Goal: Task Accomplishment & Management: Complete application form

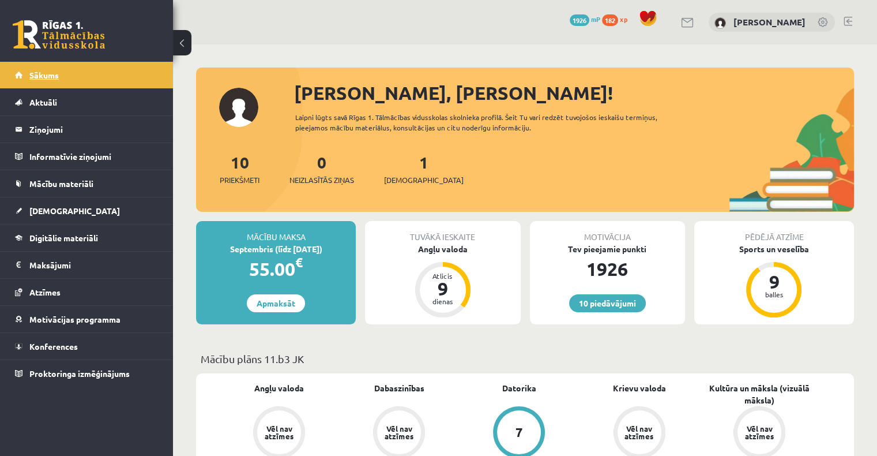
click at [102, 75] on link "Sākums" at bounding box center [87, 75] width 144 height 27
click at [73, 217] on link "[DEMOGRAPHIC_DATA]" at bounding box center [87, 210] width 144 height 27
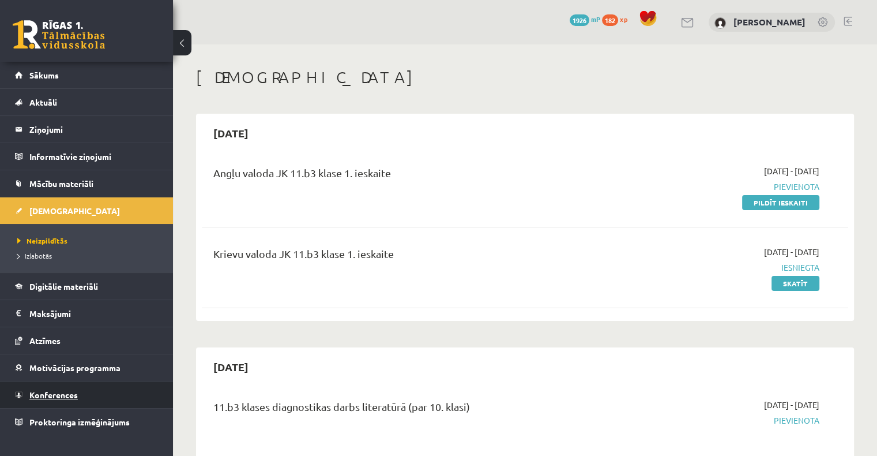
click at [78, 397] on link "Konferences" at bounding box center [87, 394] width 144 height 27
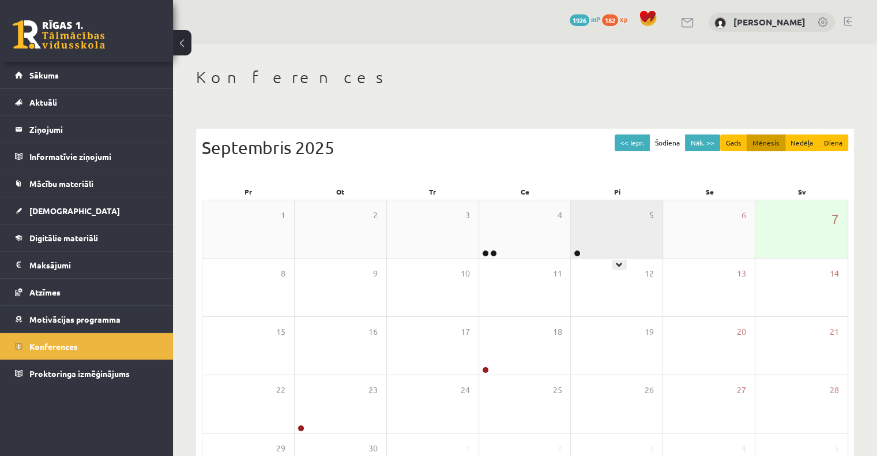
click at [597, 246] on div "5" at bounding box center [617, 229] width 92 height 58
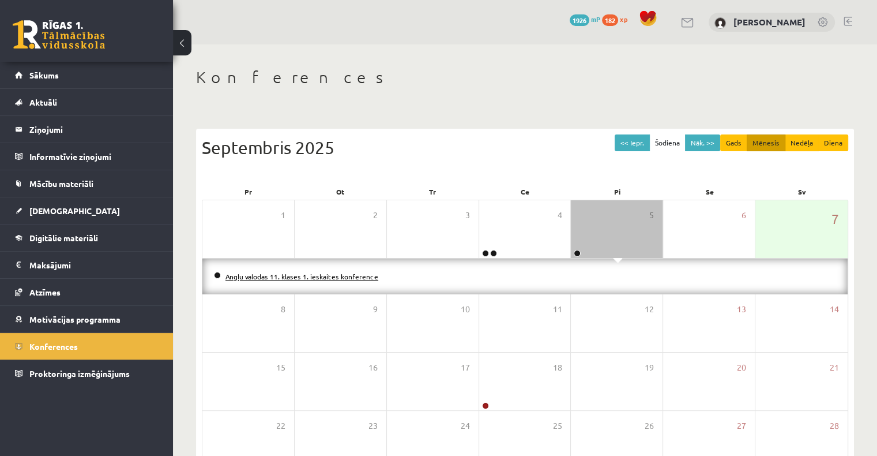
click at [275, 278] on link "Angļu valodas 11. klases 1. ieskaites konference" at bounding box center [302, 276] width 153 height 9
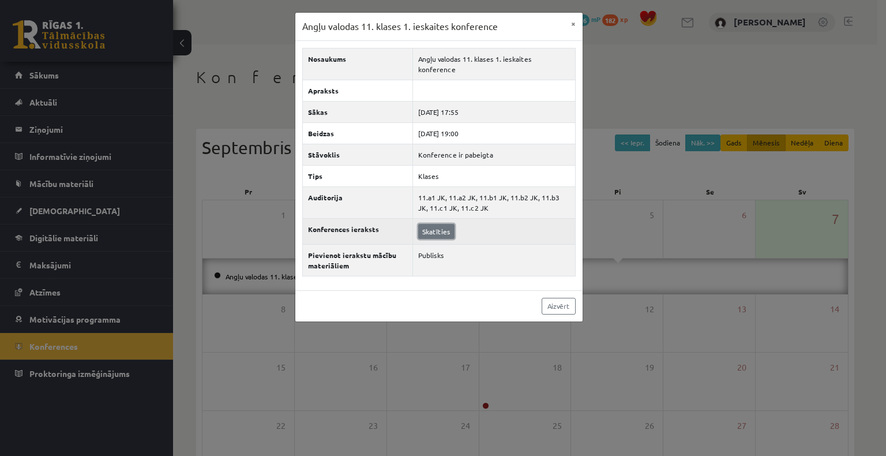
click at [429, 224] on link "Skatīties" at bounding box center [436, 231] width 36 height 15
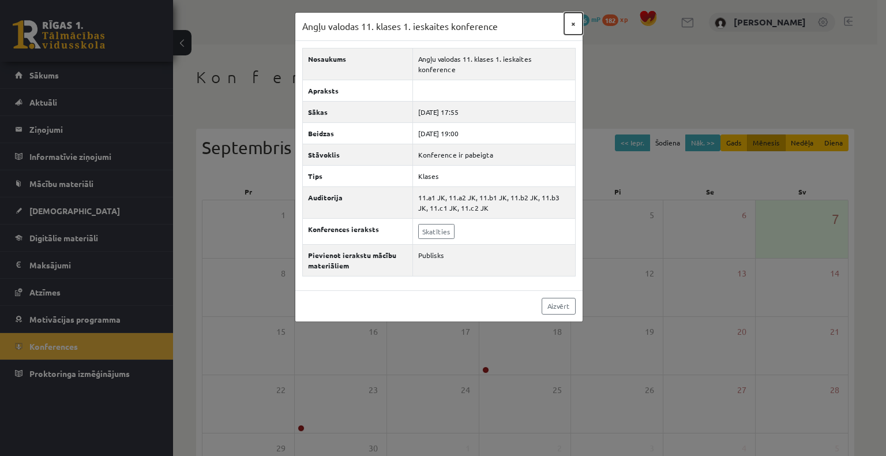
click at [574, 17] on button "×" at bounding box center [573, 24] width 18 height 22
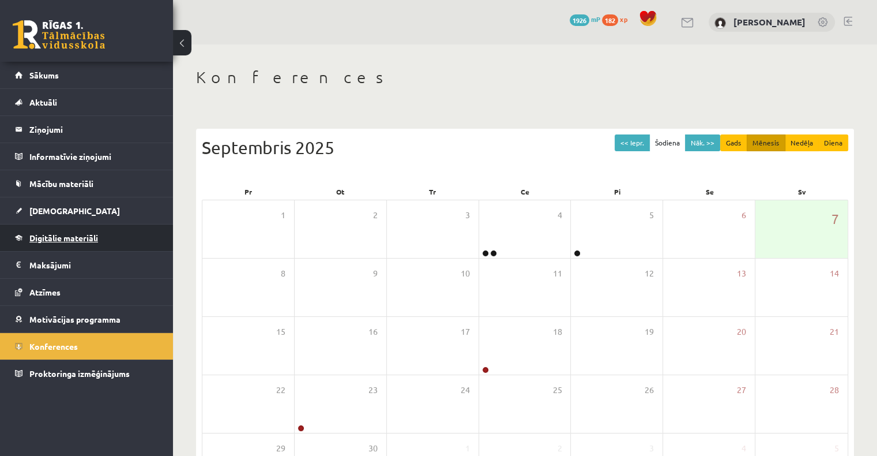
click at [65, 241] on link "Digitālie materiāli" at bounding box center [87, 237] width 144 height 27
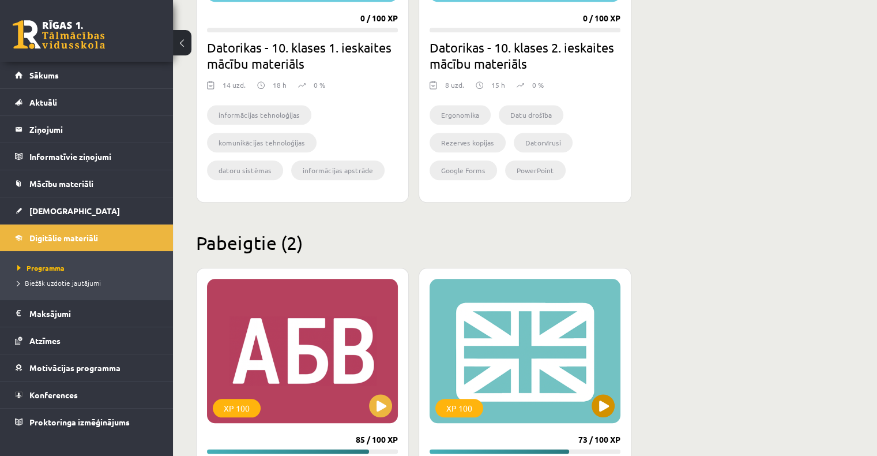
scroll to position [1385, 0]
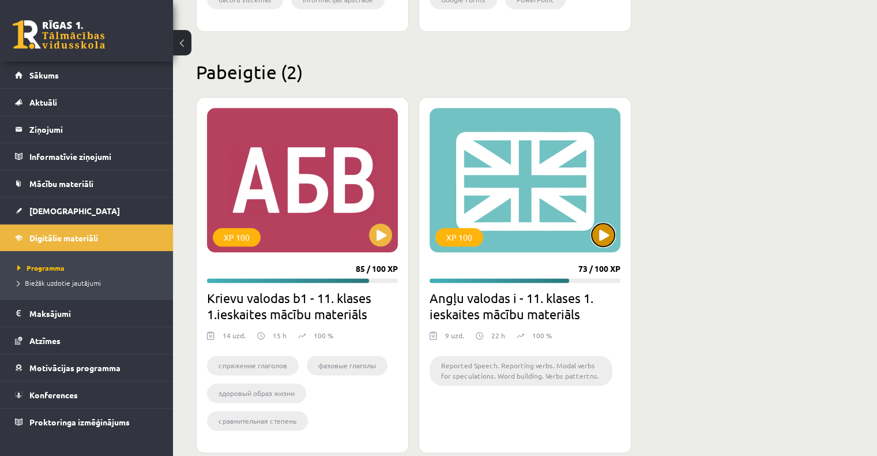
click at [608, 239] on button at bounding box center [603, 234] width 23 height 23
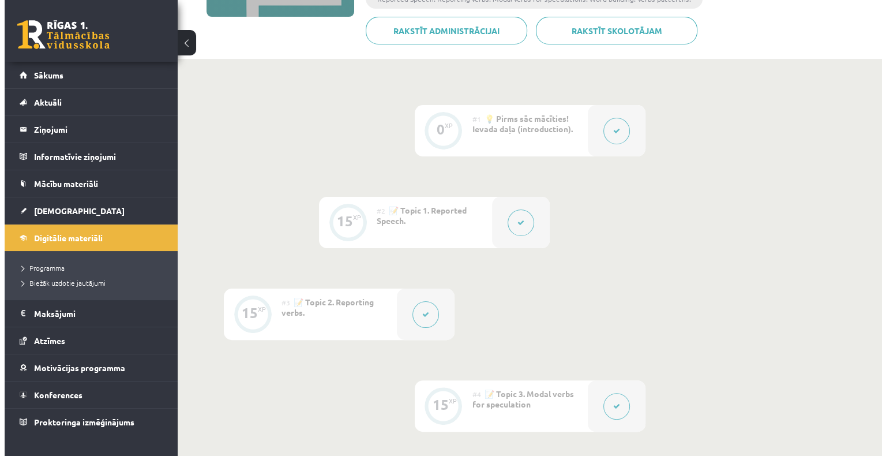
scroll to position [115, 0]
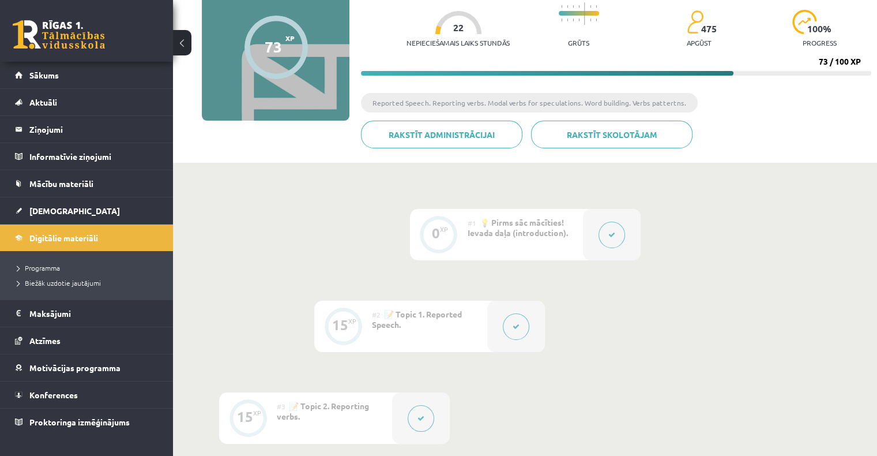
click at [518, 328] on icon at bounding box center [516, 326] width 7 height 7
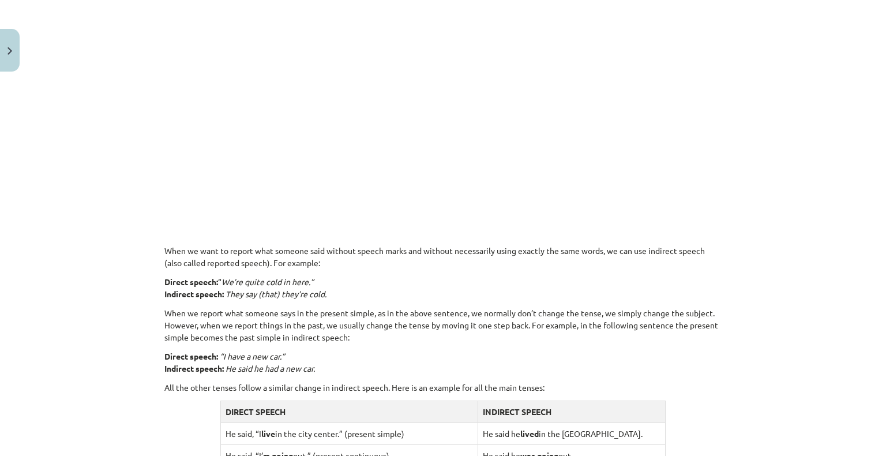
scroll to position [635, 0]
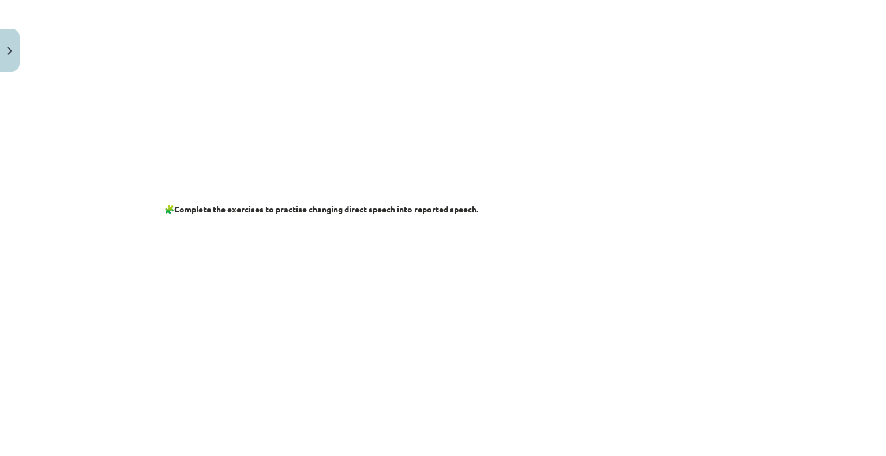
click at [164, 256] on p at bounding box center [442, 333] width 557 height 222
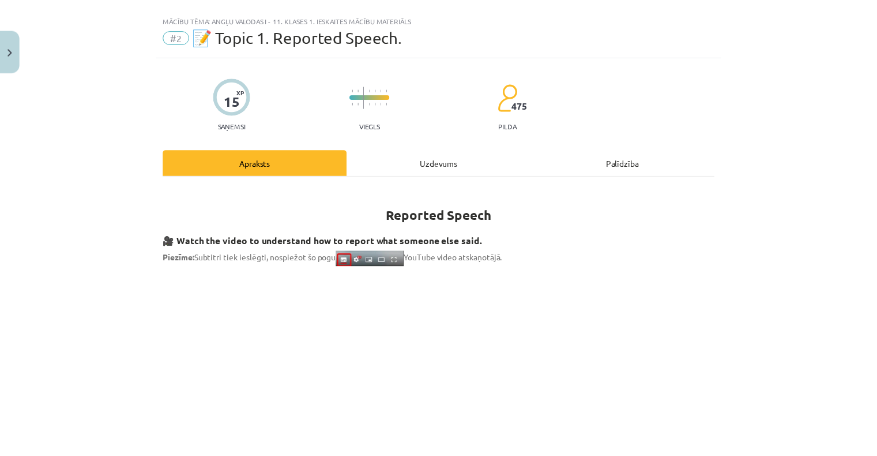
scroll to position [0, 0]
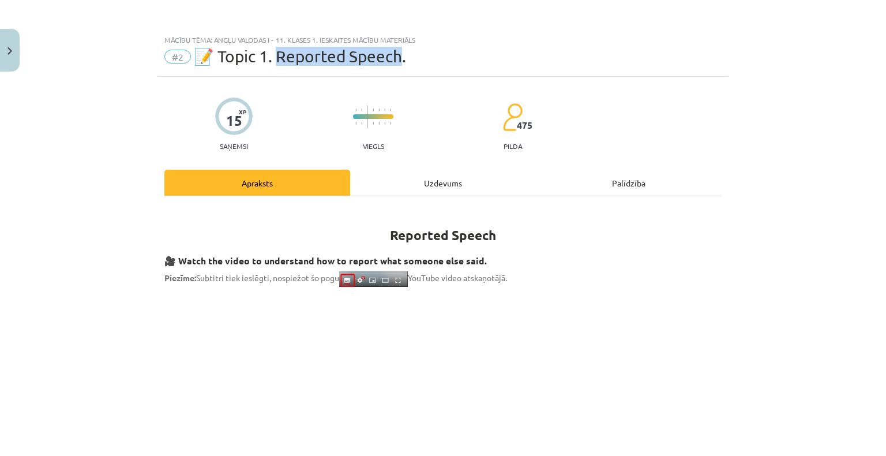
drag, startPoint x: 286, startPoint y: 59, endPoint x: 401, endPoint y: 50, distance: 115.2
click at [401, 50] on span "📝 Topic 1. Reported Speech." at bounding box center [300, 56] width 212 height 19
copy span "eported Speech."
click at [5, 53] on button "Close" at bounding box center [10, 50] width 20 height 43
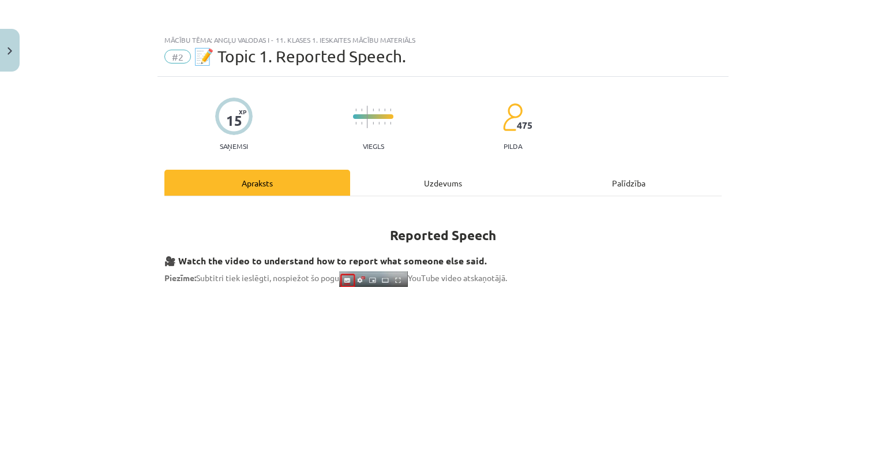
click at [52, 70] on div "Mācību tēma: Angļu valodas i - 11. klases 1. ieskaites mācību materiāls #2 📝 To…" at bounding box center [443, 228] width 886 height 456
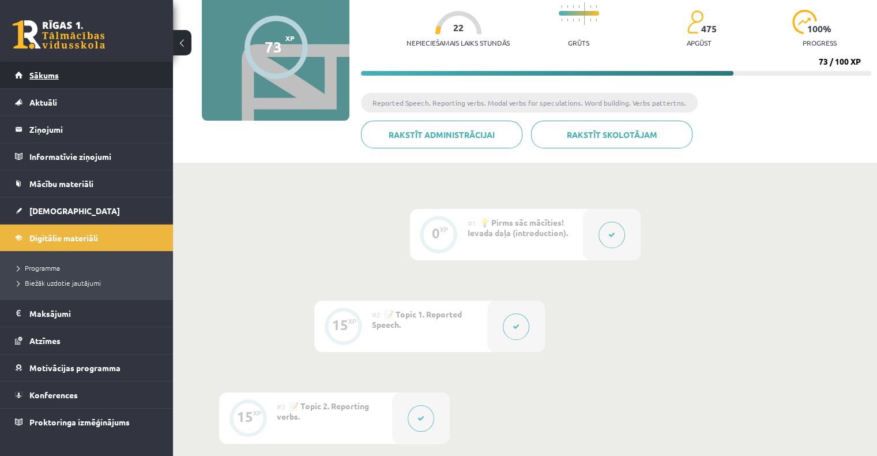
click at [37, 80] on link "Sākums" at bounding box center [87, 75] width 144 height 27
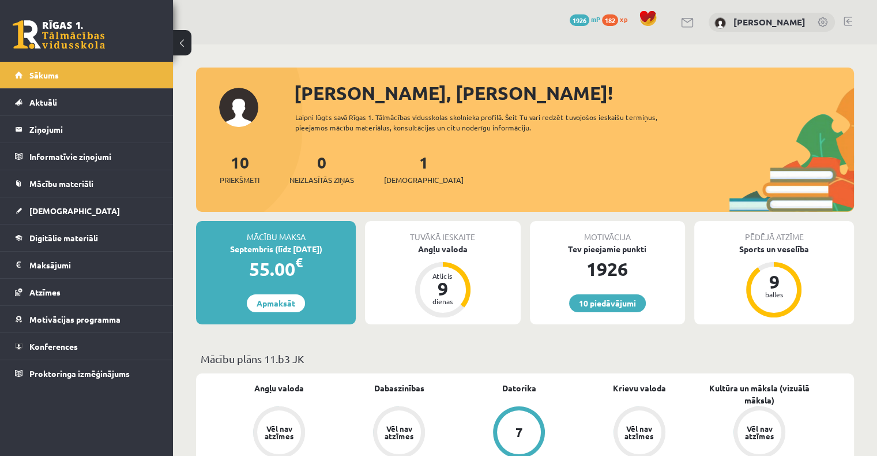
click at [471, 354] on p "Mācību plāns 11.b3 JK" at bounding box center [525, 359] width 649 height 16
click at [59, 209] on span "[DEMOGRAPHIC_DATA]" at bounding box center [74, 210] width 91 height 10
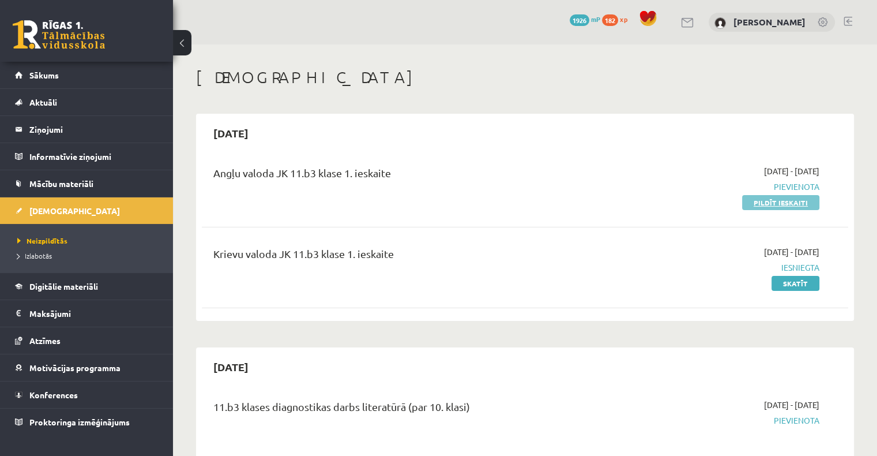
click at [789, 203] on link "Pildīt ieskaiti" at bounding box center [780, 202] width 77 height 15
click at [800, 207] on link "Pildīt ieskaiti" at bounding box center [780, 202] width 77 height 15
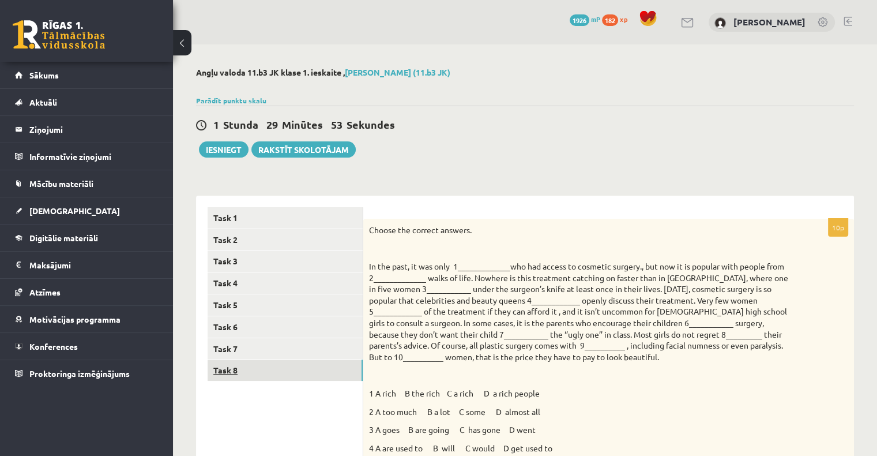
click at [275, 376] on link "Task 8" at bounding box center [285, 369] width 155 height 21
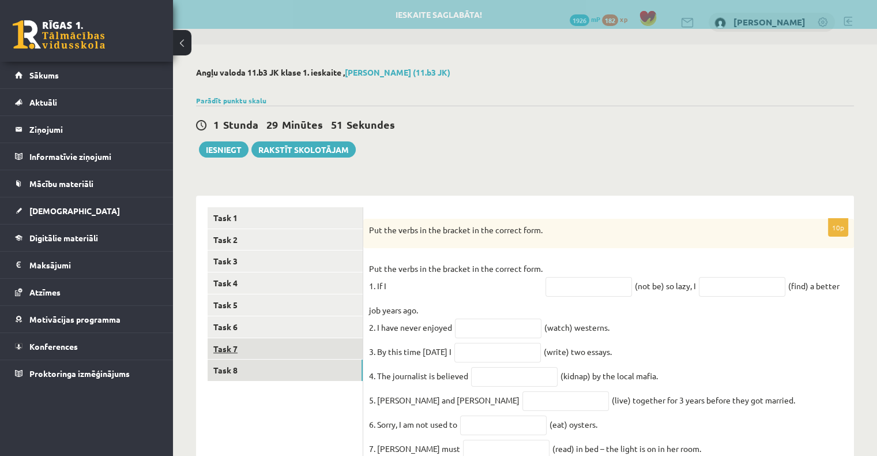
click at [275, 347] on link "Task 7" at bounding box center [285, 348] width 155 height 21
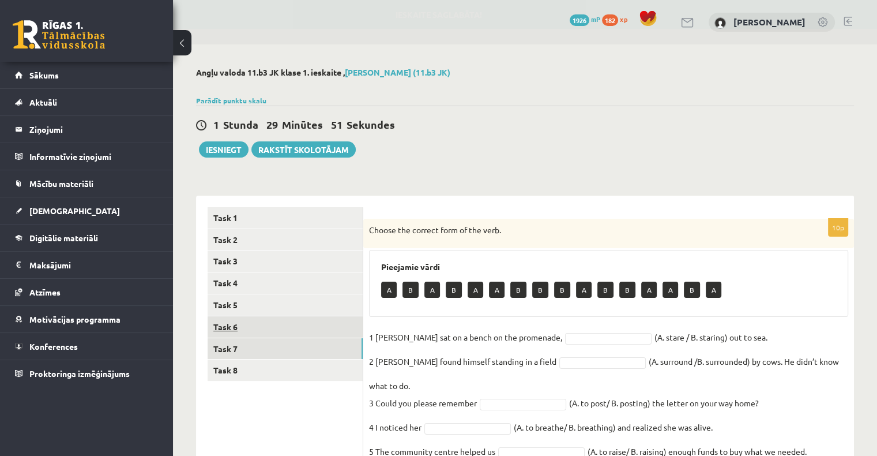
click at [296, 316] on link "Task 6" at bounding box center [285, 326] width 155 height 21
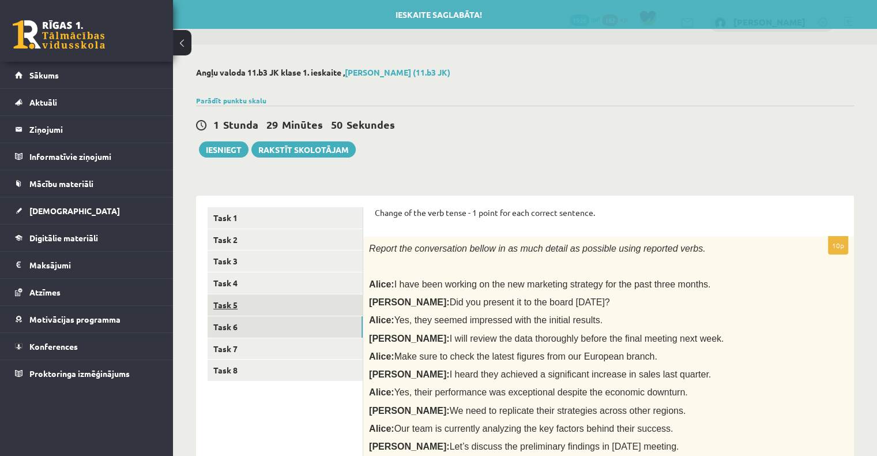
click at [293, 301] on link "Task 5" at bounding box center [285, 304] width 155 height 21
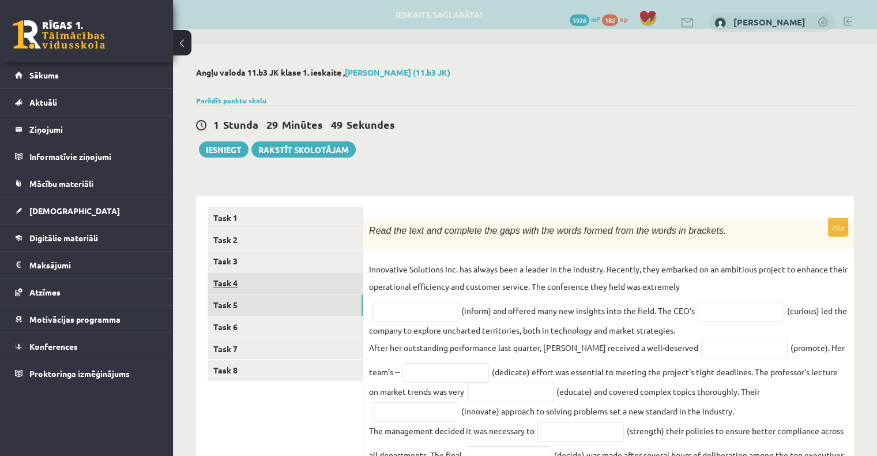
click at [298, 283] on link "Task 4" at bounding box center [285, 282] width 155 height 21
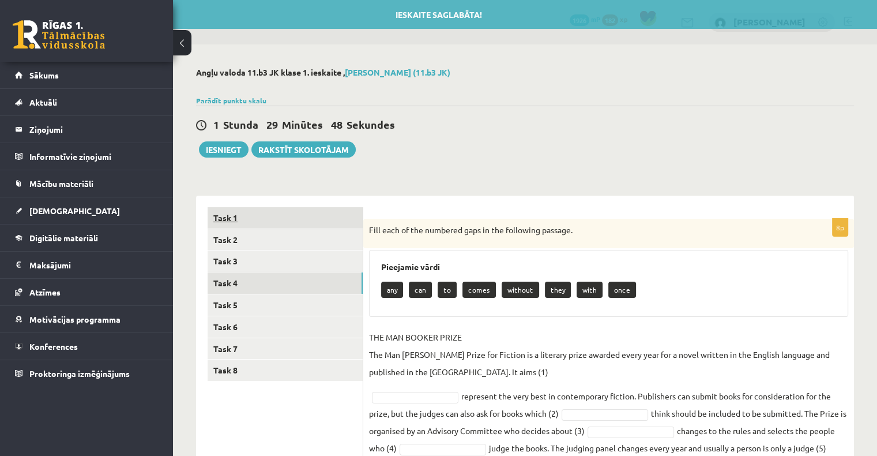
click at [287, 223] on link "Task 1" at bounding box center [285, 217] width 155 height 21
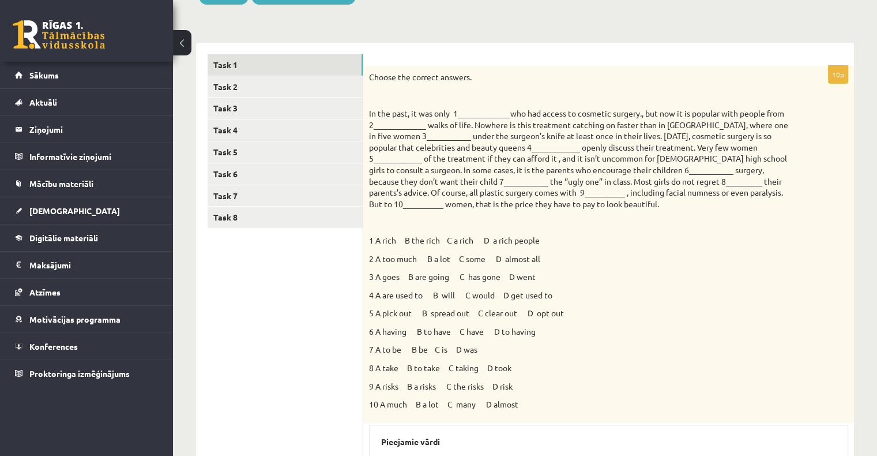
scroll to position [173, 0]
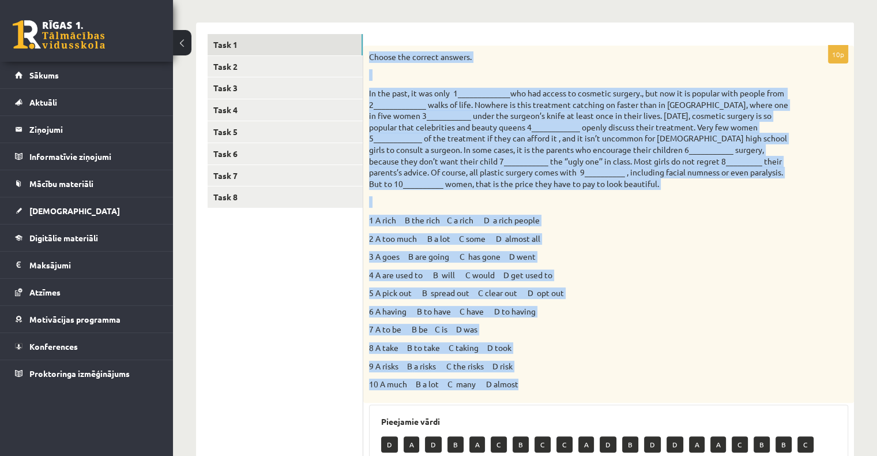
drag, startPoint x: 367, startPoint y: 56, endPoint x: 527, endPoint y: 384, distance: 365.1
click at [527, 384] on div "Choose the correct answers. 1 A rich B the rich C a rich D a rich people 2 A to…" at bounding box center [608, 224] width 491 height 357
copy div "Choose the correct answers. In the past, it was only 1_____________who had acce…"
click at [631, 276] on p "4 A are used to B will C would D get used to" at bounding box center [580, 275] width 422 height 12
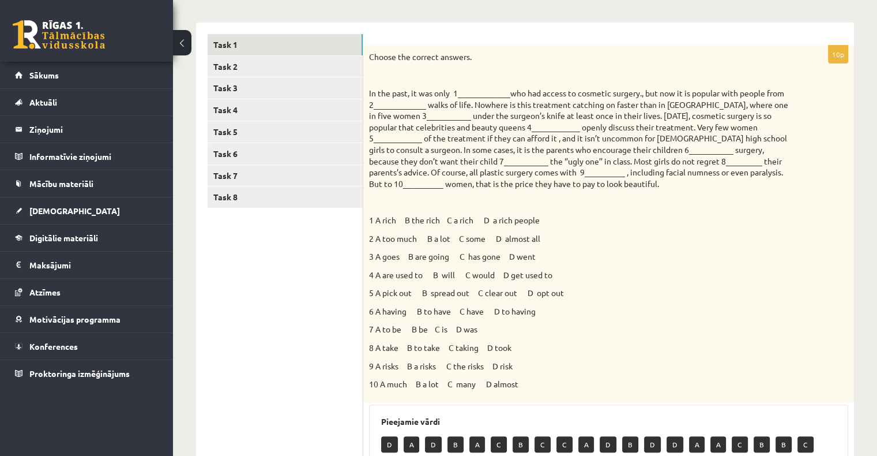
click at [581, 232] on div "Choose the correct answers. 1 A rich B the rich C a rich D a rich people 2 A to…" at bounding box center [608, 224] width 491 height 357
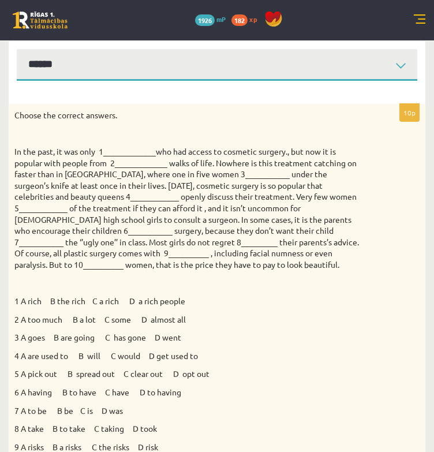
scroll to position [0, 0]
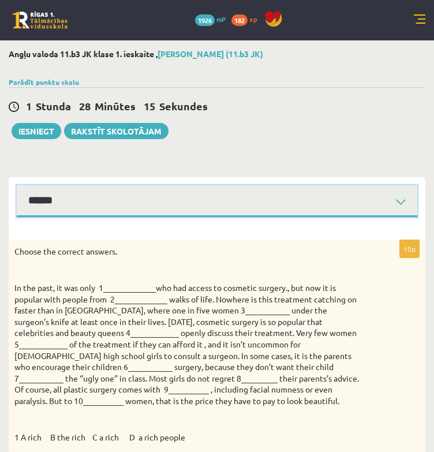
drag, startPoint x: 140, startPoint y: 199, endPoint x: 133, endPoint y: 207, distance: 10.6
click at [140, 199] on select "****** ****** ****** ****** ****** ****** ****** ******" at bounding box center [217, 201] width 400 height 32
click at [17, 185] on select "****** ****** ****** ****** ****** ****** ****** ******" at bounding box center [217, 201] width 400 height 32
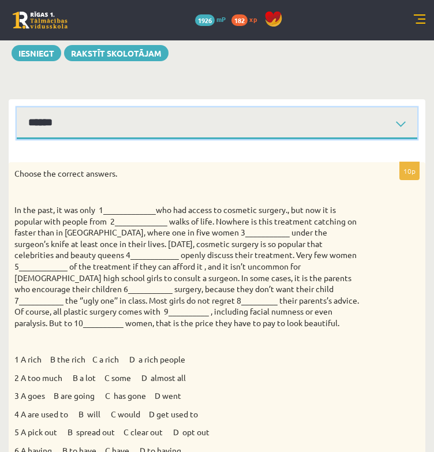
scroll to position [58, 0]
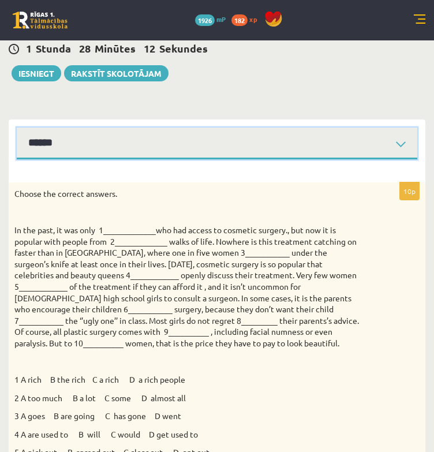
click at [150, 148] on select "****** ****** ****** ****** ****** ****** ****** ******" at bounding box center [217, 143] width 400 height 32
click at [17, 127] on select "****** ****** ****** ****** ****** ****** ****** ******" at bounding box center [217, 143] width 400 height 32
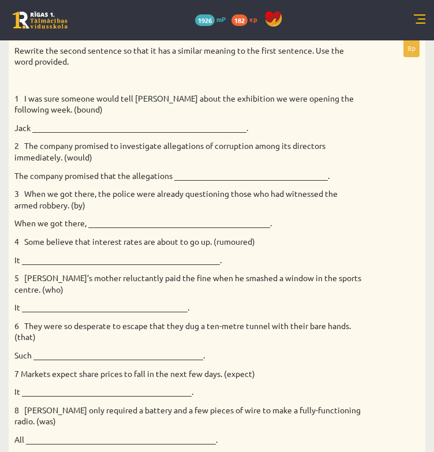
scroll to position [144, 0]
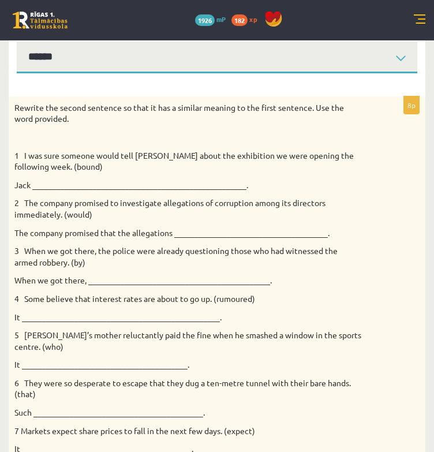
click at [208, 133] on p at bounding box center [187, 138] width 347 height 12
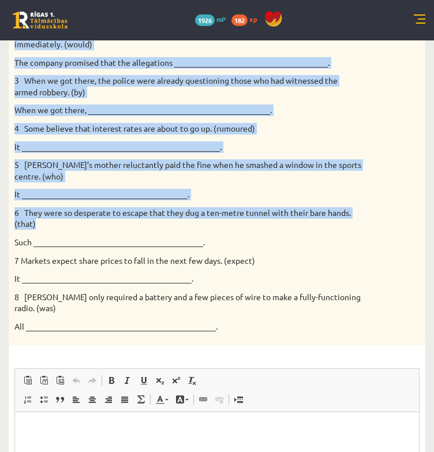
scroll to position [317, 0]
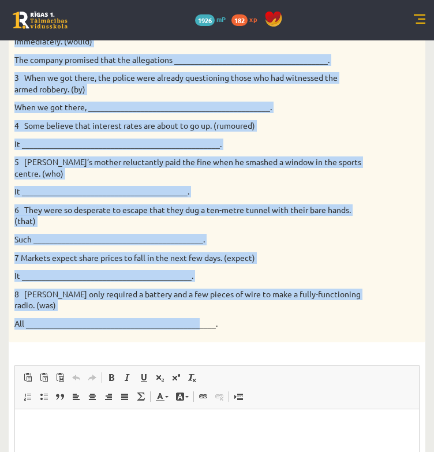
drag, startPoint x: 9, startPoint y: 103, endPoint x: 198, endPoint y: 327, distance: 293.1
click at [198, 327] on div "Rewrite the second sentence so that it has a similar meaning to the first sente…" at bounding box center [217, 132] width 417 height 419
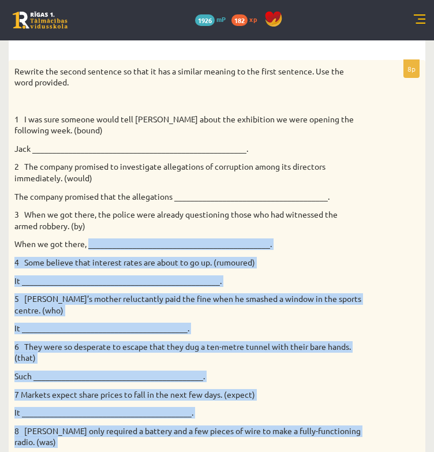
scroll to position [144, 0]
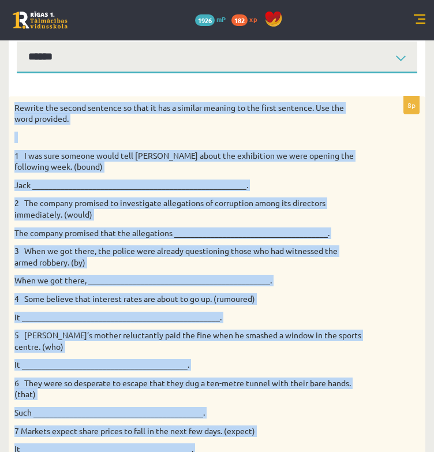
drag, startPoint x: 228, startPoint y: 322, endPoint x: 13, endPoint y: 100, distance: 310.1
click at [13, 100] on div "Rewrite the second sentence so that it has a similar meaning to the first sente…" at bounding box center [217, 305] width 417 height 419
click at [376, 213] on div "Rewrite the second sentence so that it has a similar meaning to the first sente…" at bounding box center [217, 305] width 417 height 419
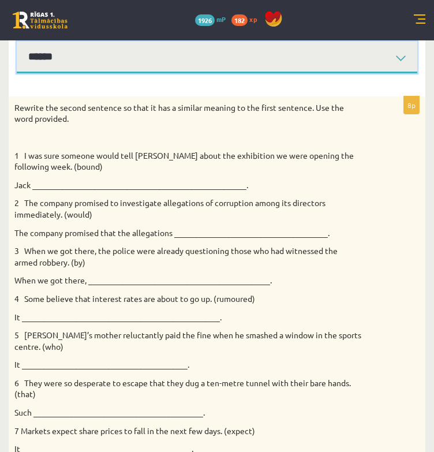
drag, startPoint x: 120, startPoint y: 59, endPoint x: 112, endPoint y: 72, distance: 14.2
click at [120, 59] on select "****** ****** ****** ****** ****** ****** ****** ******" at bounding box center [217, 58] width 400 height 32
select select "**********"
click at [17, 42] on select "****** ****** ****** ****** ****** ****** ****** ******" at bounding box center [217, 58] width 400 height 32
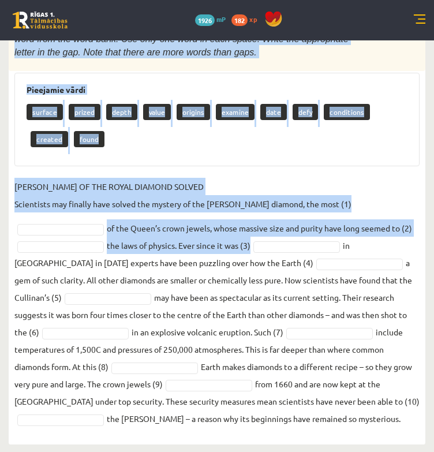
scroll to position [228, 0]
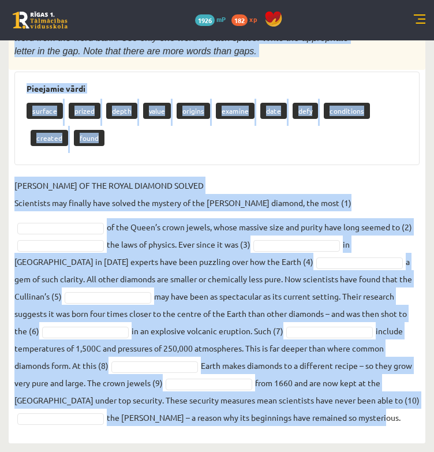
drag, startPoint x: 10, startPoint y: 106, endPoint x: 237, endPoint y: 429, distance: 393.9
click at [237, 429] on div "10p Fill each of the numbered gaps in the following passage with the most appro…" at bounding box center [217, 222] width 417 height 420
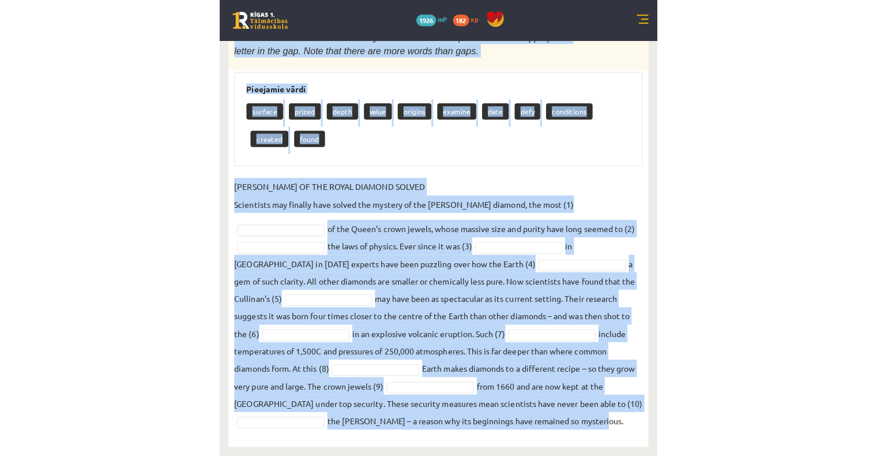
scroll to position [155, 0]
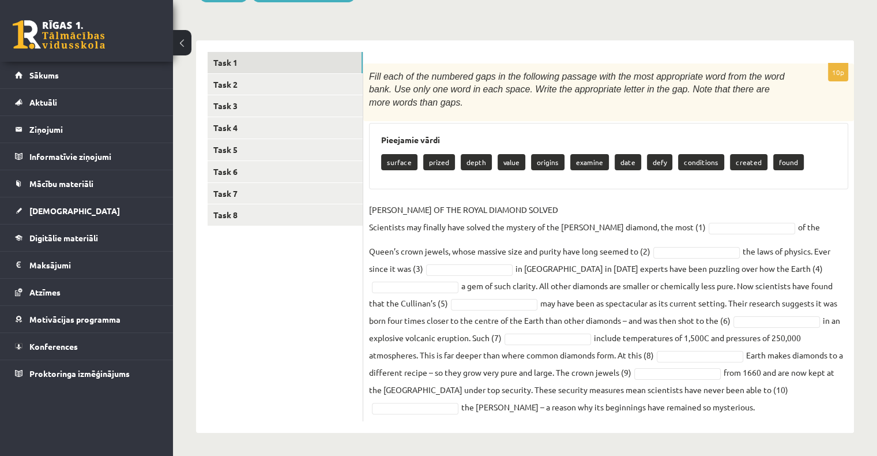
click at [306, 276] on ul "Task 1 Task 2 Task 3 Task 4 Task 5 Task 6 Task 7 Task 8" at bounding box center [286, 237] width 156 height 370
click at [271, 110] on link "Task 3" at bounding box center [285, 105] width 155 height 21
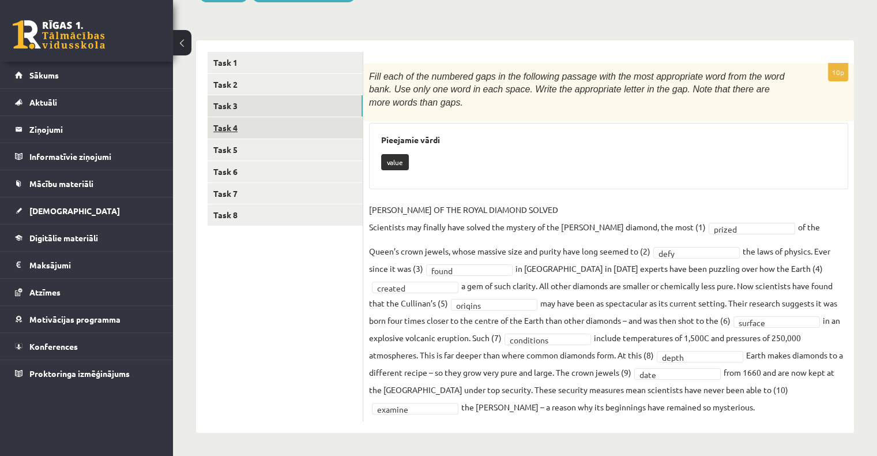
click at [298, 134] on link "Task 4" at bounding box center [285, 127] width 155 height 21
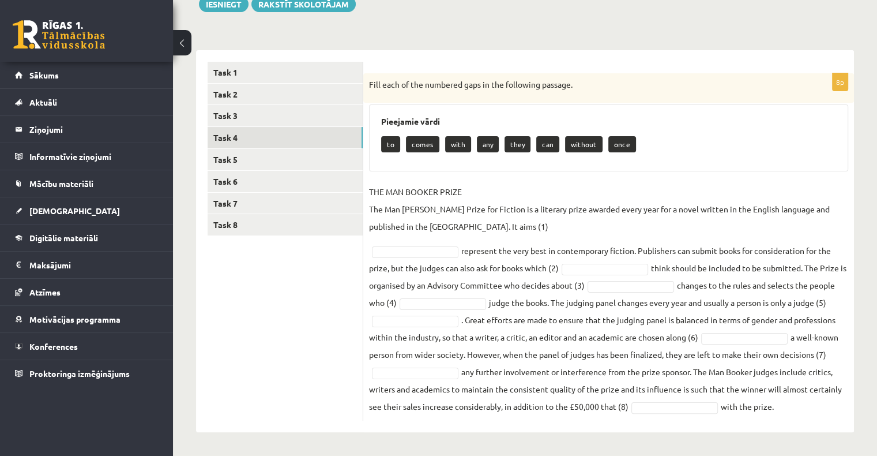
scroll to position [145, 0]
drag, startPoint x: 370, startPoint y: 193, endPoint x: 475, endPoint y: 194, distance: 105.0
click at [475, 194] on p "THE MAN BOOKER PRIZE The Man Booker Prize for Fiction is a literary prize award…" at bounding box center [608, 209] width 479 height 52
copy p "THE MAN BOOKER PRIZE"
drag, startPoint x: 362, startPoint y: 205, endPoint x: 391, endPoint y: 176, distance: 40.8
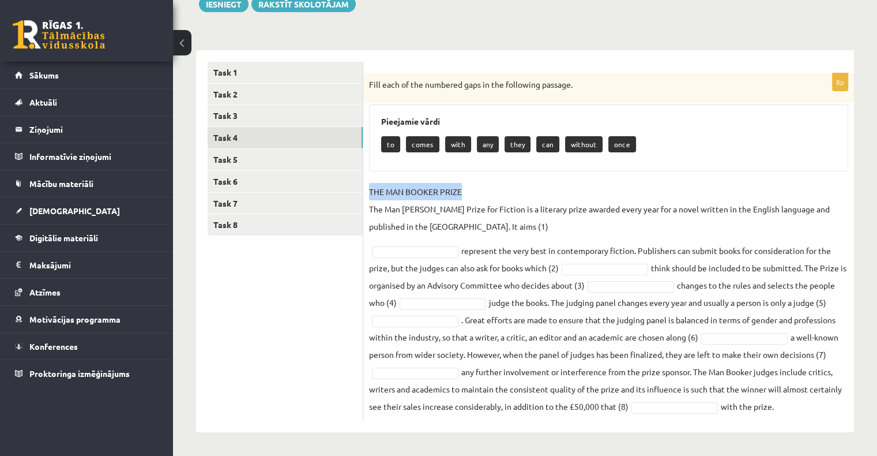
click at [362, 205] on link "Task 7" at bounding box center [285, 203] width 155 height 21
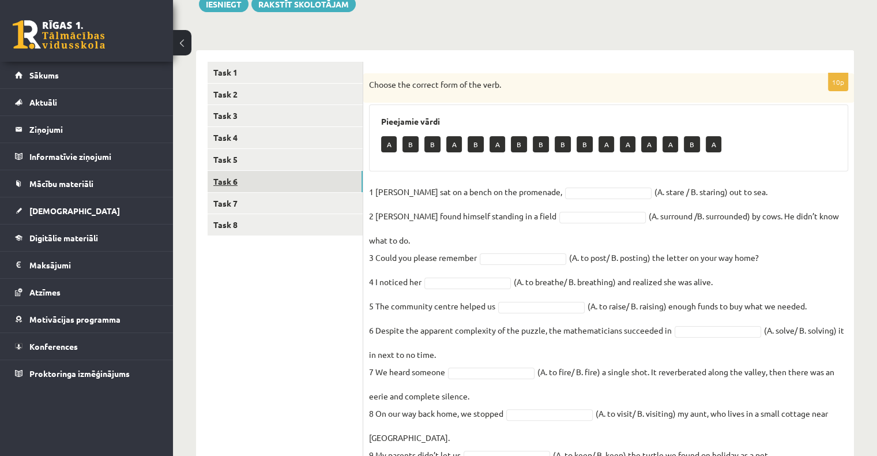
click at [318, 183] on link "Task 6" at bounding box center [285, 181] width 155 height 21
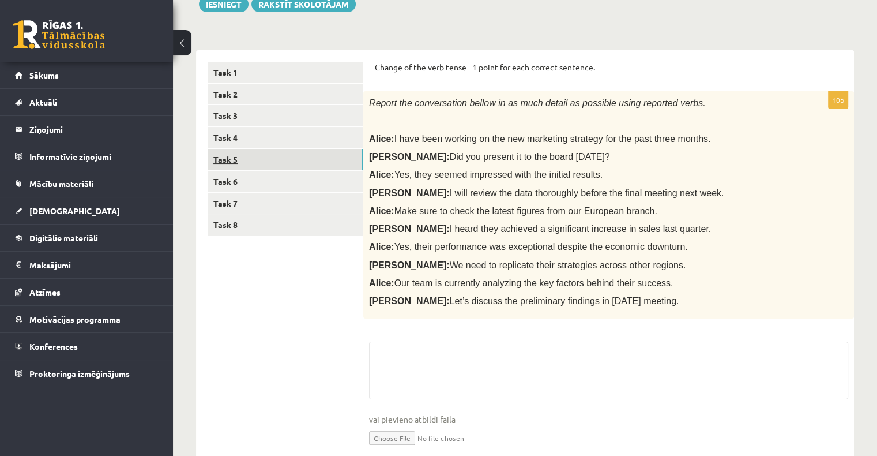
click at [299, 160] on link "Task 5" at bounding box center [285, 159] width 155 height 21
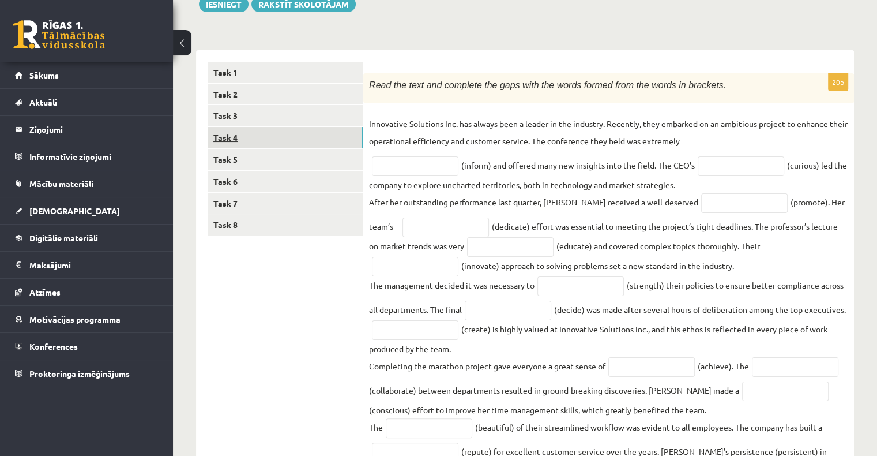
click at [295, 136] on link "Task 4" at bounding box center [285, 137] width 155 height 21
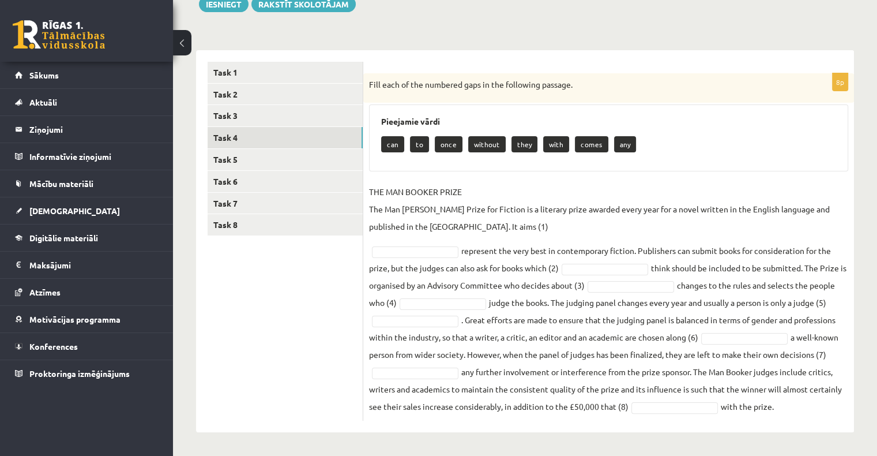
drag, startPoint x: 370, startPoint y: 84, endPoint x: 798, endPoint y: 410, distance: 537.7
click at [798, 410] on div "8p Fill each of the numbered gaps in the following passage. Pieejamie vārdi can…" at bounding box center [608, 246] width 491 height 347
copy div "Fill each of the numbered gaps in the following passage. Pieejamie vārdi can to…"
drag, startPoint x: 669, startPoint y: 168, endPoint x: 683, endPoint y: 160, distance: 16.3
click at [669, 168] on div "Pieejamie vārdi can to once without they with comes any" at bounding box center [608, 137] width 479 height 67
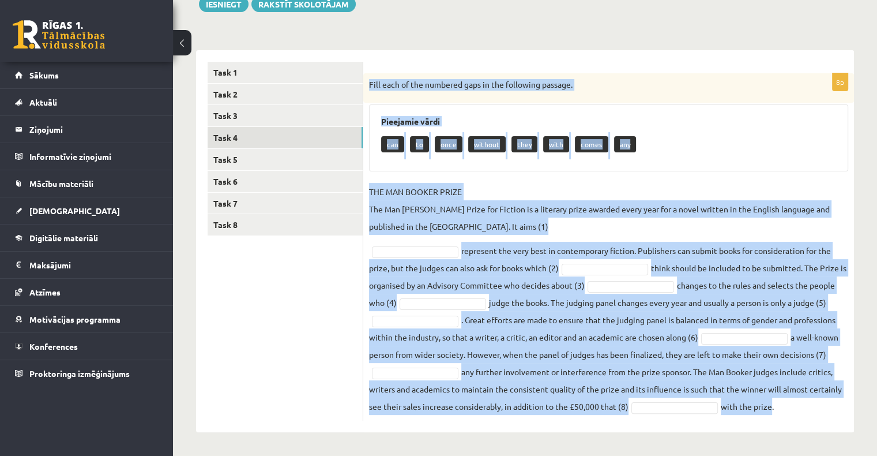
drag, startPoint x: 369, startPoint y: 82, endPoint x: 769, endPoint y: 436, distance: 533.8
click at [769, 436] on div "Angļu valoda 11.b3 JK klase 1. ieskaite , Vladislava Smirnova (11.b3 JK) Parādī…" at bounding box center [525, 177] width 704 height 556
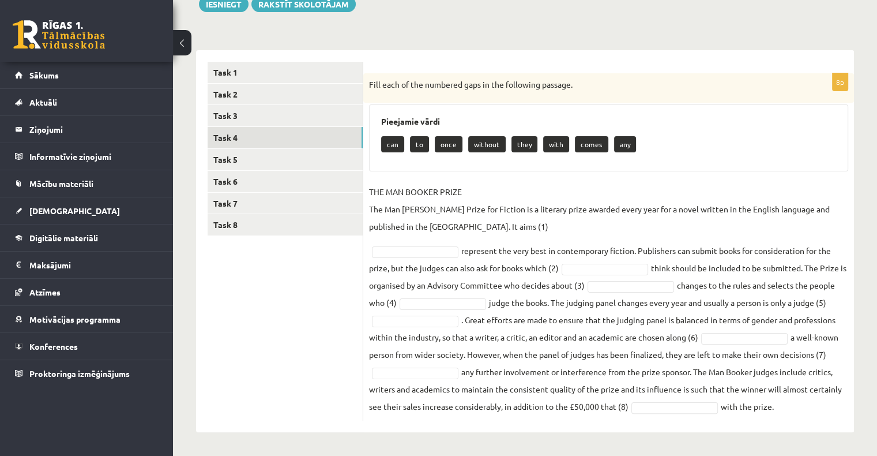
click at [794, 408] on fieldset "THE MAN BOOKER PRIZE The Man Booker Prize for Fiction is a literary prize award…" at bounding box center [608, 299] width 479 height 232
drag, startPoint x: 792, startPoint y: 408, endPoint x: 369, endPoint y: 78, distance: 535.9
click at [369, 78] on div "8p Fill each of the numbered gaps in the following passage. Pieejamie vārdi can…" at bounding box center [608, 246] width 491 height 347
copy div "Fill each of the numbered gaps in the following passage. Pieejamie vārdi can to…"
click at [298, 155] on link "Task 5" at bounding box center [285, 159] width 155 height 21
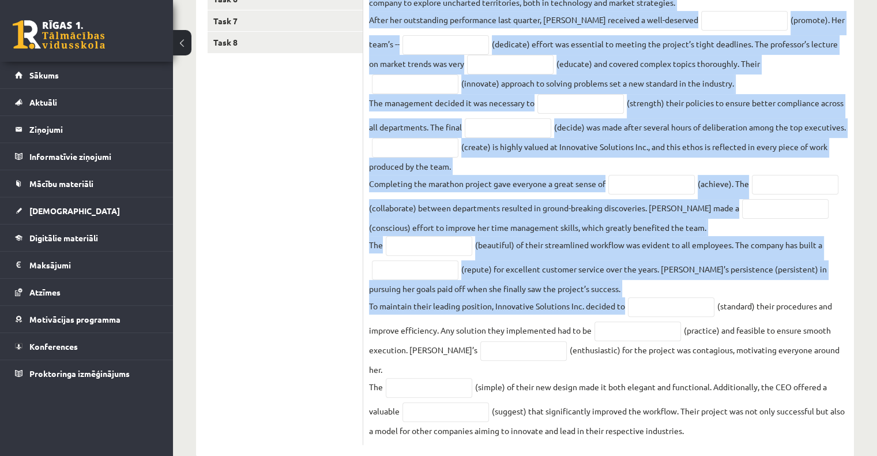
scroll to position [336, 0]
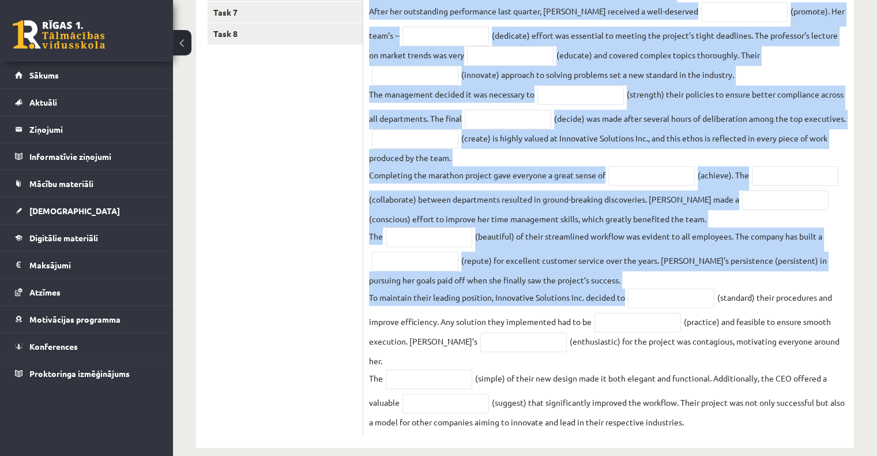
drag, startPoint x: 369, startPoint y: 81, endPoint x: 708, endPoint y: 395, distance: 462.6
click at [715, 403] on div "20p Read the text and complete the gaps with the words formed from the words in…" at bounding box center [608, 159] width 491 height 554
copy div "Read the text and complete the gaps with the words formed from the words in bra…"
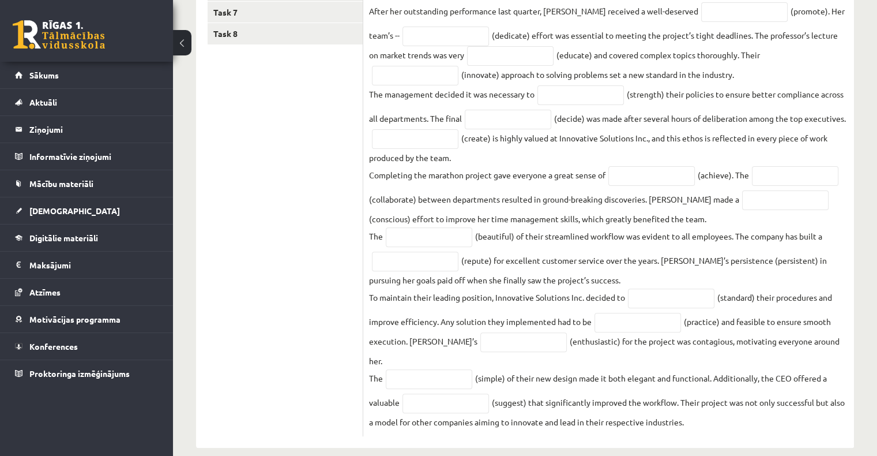
click at [318, 313] on ul "Task 1 Task 2 Task 3 Task 4 Task 5 Task 6 Task 7 Task 8" at bounding box center [286, 154] width 156 height 566
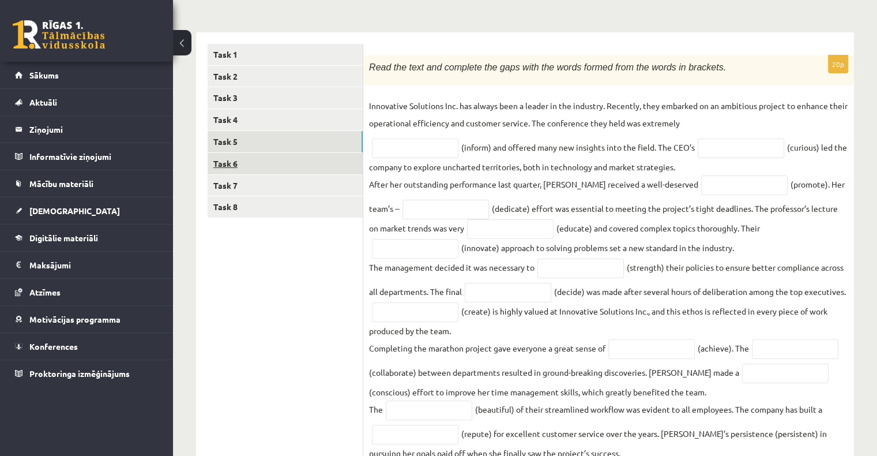
click at [275, 163] on link "Task 6" at bounding box center [285, 163] width 155 height 21
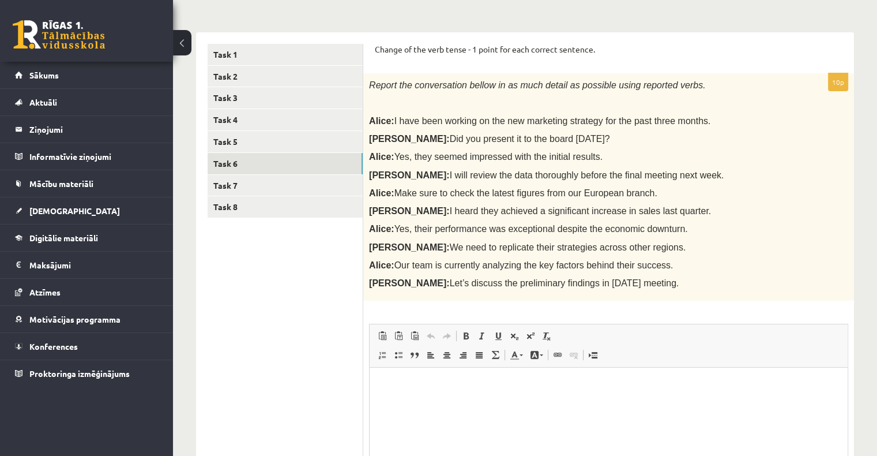
scroll to position [0, 0]
drag, startPoint x: 376, startPoint y: 48, endPoint x: 652, endPoint y: 282, distance: 361.9
click at [652, 282] on form "Change of the verb tense - 1 point for each correct sentence. 10p Report the co…" at bounding box center [609, 304] width 468 height 520
copy form "Change of the verb tense - 1 point for each correct sentence. 10p Report the co…"
click at [241, 182] on link "Task 7" at bounding box center [285, 185] width 155 height 21
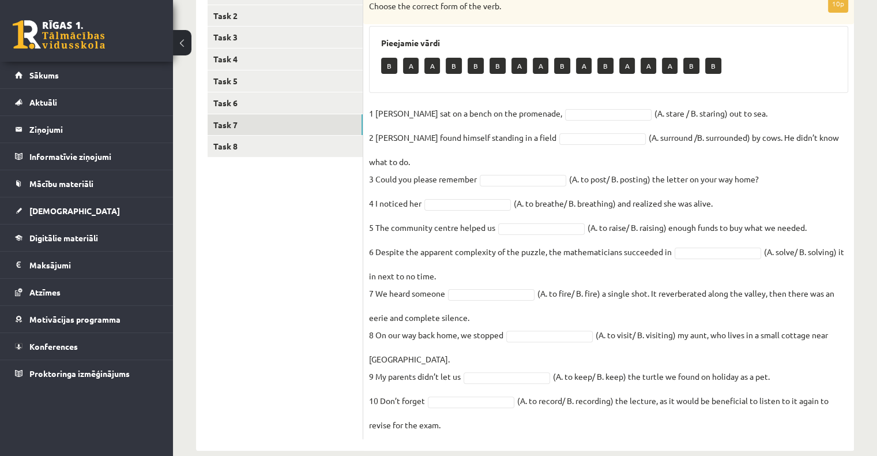
scroll to position [224, 0]
drag, startPoint x: 367, startPoint y: 63, endPoint x: 533, endPoint y: 422, distance: 394.9
click at [533, 422] on div "10p Choose the correct form of the verb. Pieejamie vārdi B A A B B B A A B A B …" at bounding box center [608, 210] width 491 height 479
copy div "Choose the correct form of the verb. Pieejamie vārdi B A A B B B A A B A B A A …"
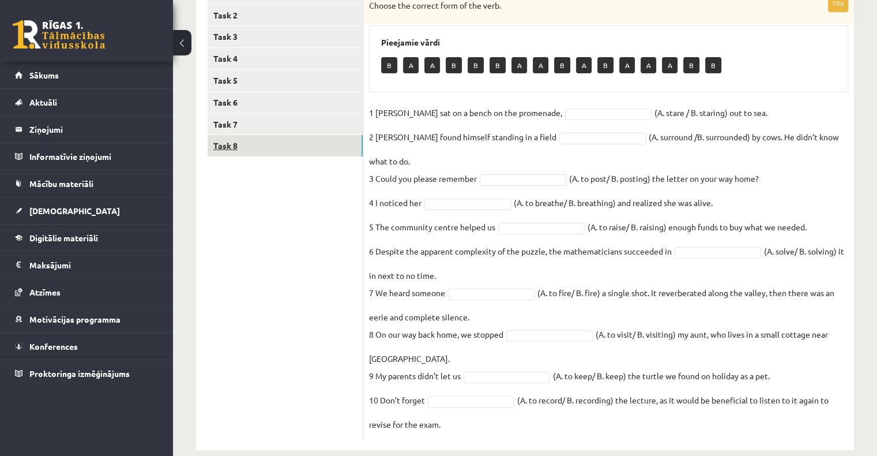
click at [274, 147] on link "Task 8" at bounding box center [285, 145] width 155 height 21
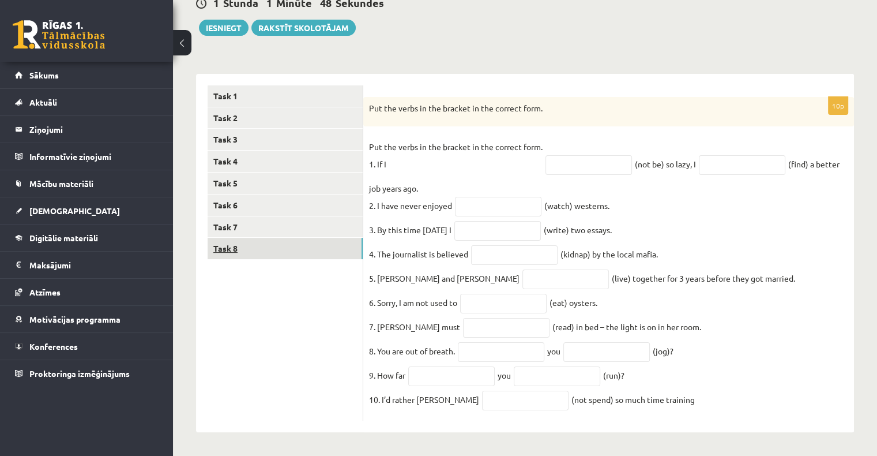
scroll to position [131, 0]
drag, startPoint x: 367, startPoint y: 97, endPoint x: 663, endPoint y: 401, distance: 424.3
click at [663, 401] on div "10p Put the verbs in the bracket in the correct form. Put the verbs in the brac…" at bounding box center [608, 259] width 491 height 324
copy div "Put the verbs in the bracket in the correct form. Put the verbs in the bracket …"
